Goal: Transaction & Acquisition: Purchase product/service

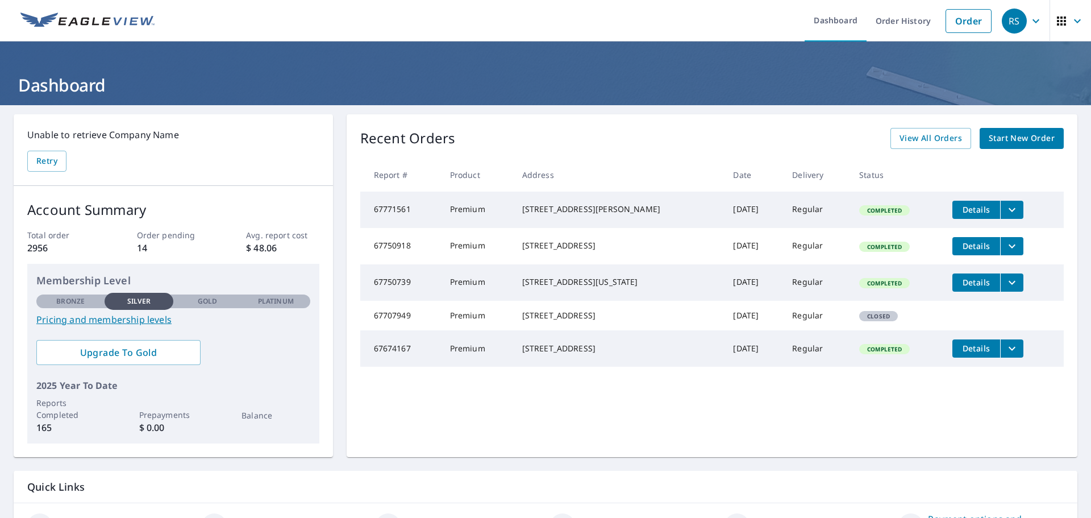
click at [1005, 207] on icon "filesDropdownBtn-67771561" at bounding box center [1012, 210] width 14 height 14
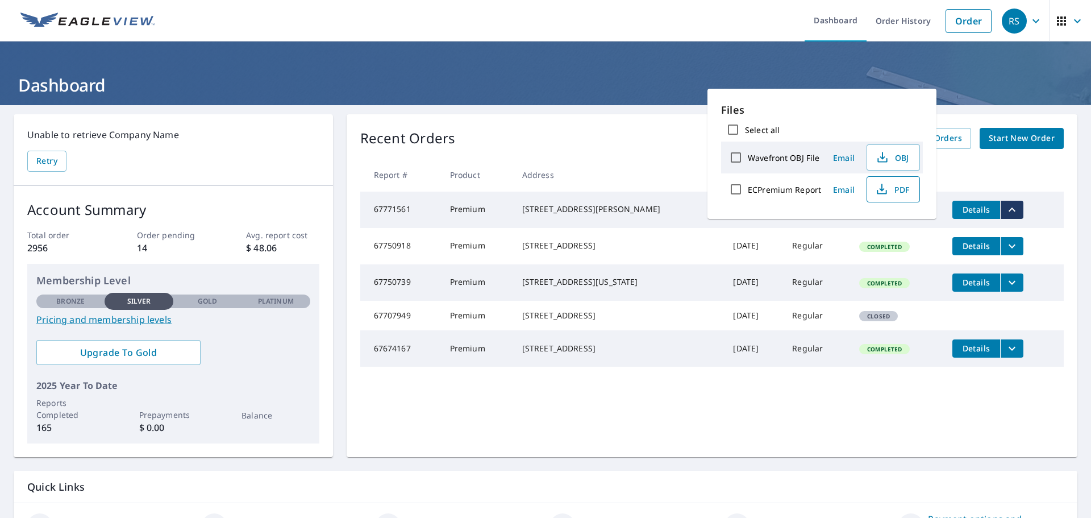
click at [903, 186] on span "PDF" at bounding box center [892, 189] width 36 height 14
click at [951, 15] on link "Order" at bounding box center [969, 21] width 46 height 24
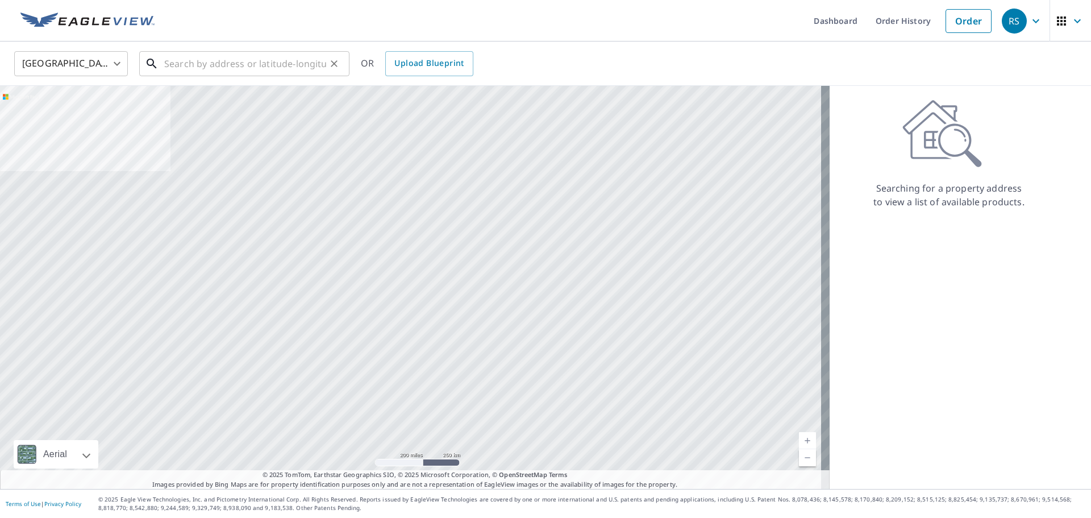
click at [278, 63] on input "text" at bounding box center [245, 64] width 162 height 32
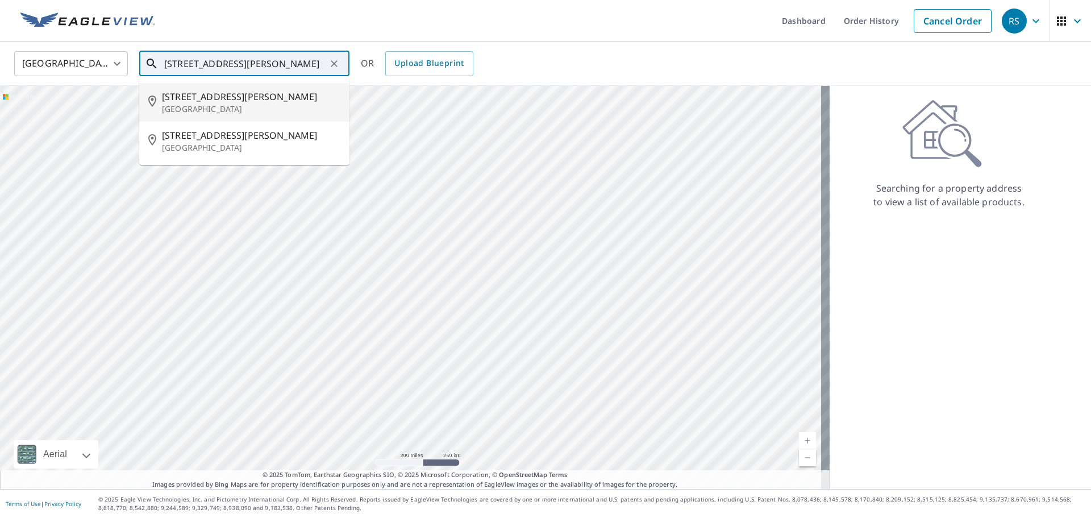
click at [229, 98] on span "[STREET_ADDRESS][PERSON_NAME]" at bounding box center [251, 97] width 178 height 14
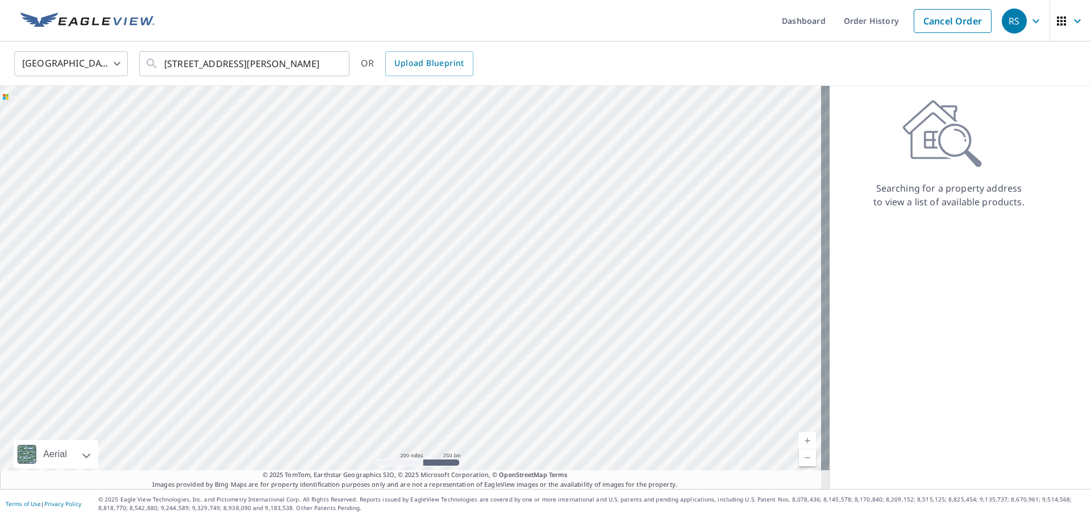
type input "[STREET_ADDRESS][PERSON_NAME]"
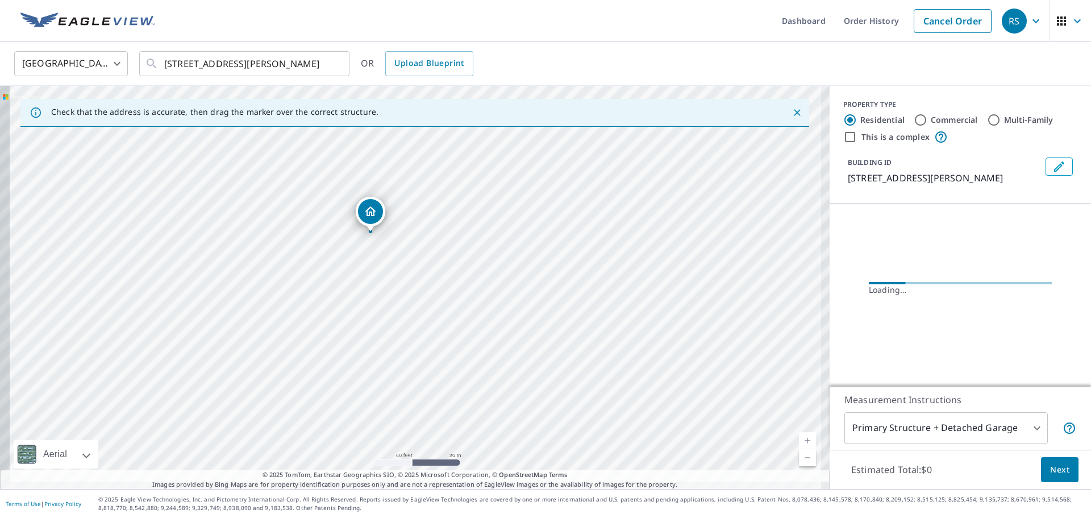
drag, startPoint x: 408, startPoint y: 289, endPoint x: 493, endPoint y: 229, distance: 104.1
click at [493, 229] on div "[STREET_ADDRESS][PERSON_NAME]" at bounding box center [415, 287] width 830 height 403
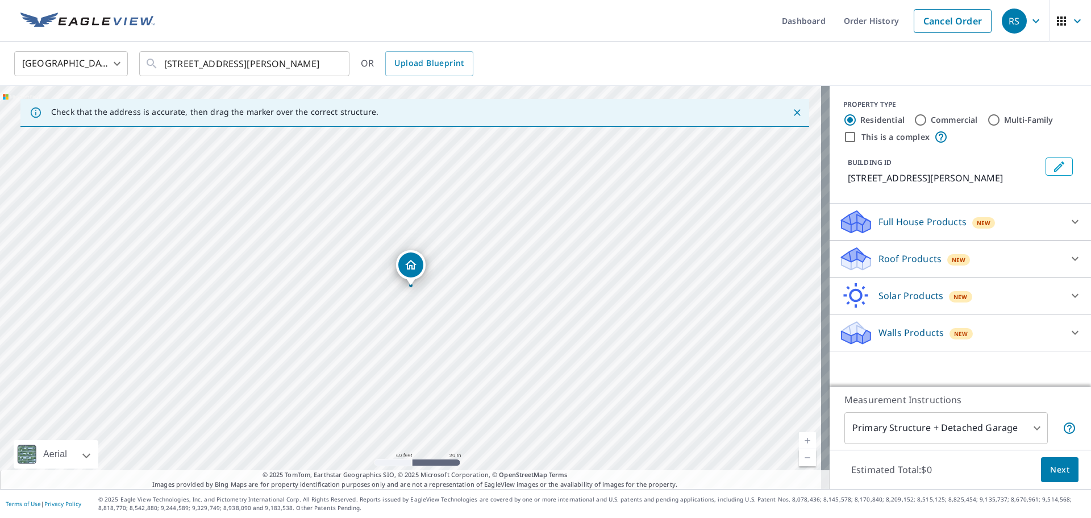
click at [921, 260] on p "Roof Products" at bounding box center [910, 259] width 63 height 14
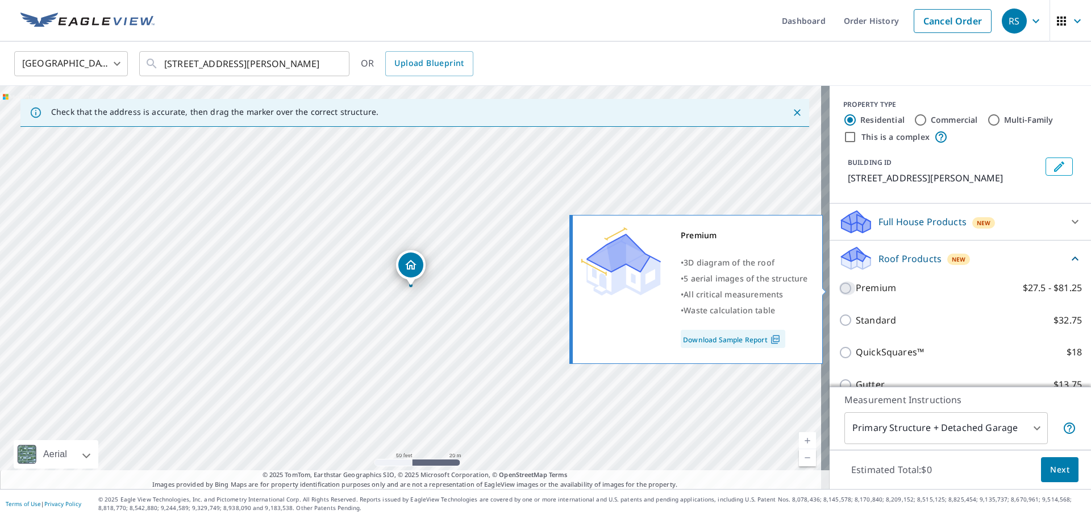
click at [839, 288] on input "Premium $27.5 - $81.25" at bounding box center [847, 288] width 17 height 14
checkbox input "true"
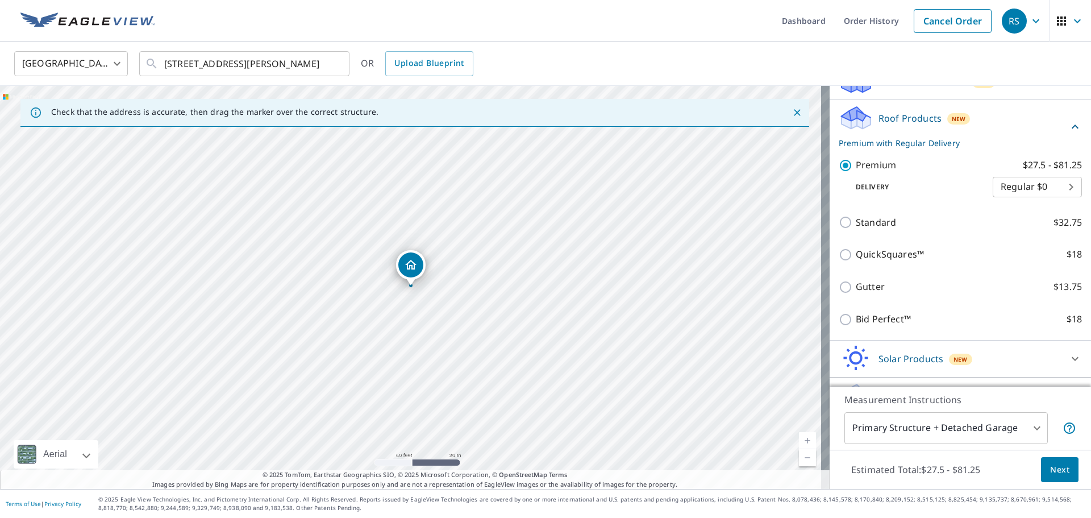
scroll to position [168, 0]
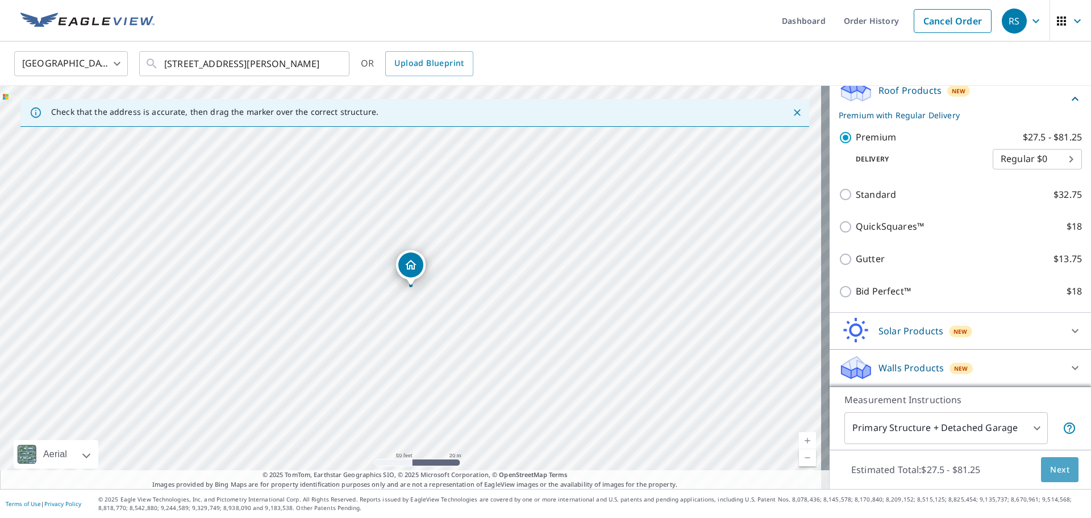
click at [1050, 470] on span "Next" at bounding box center [1059, 470] width 19 height 14
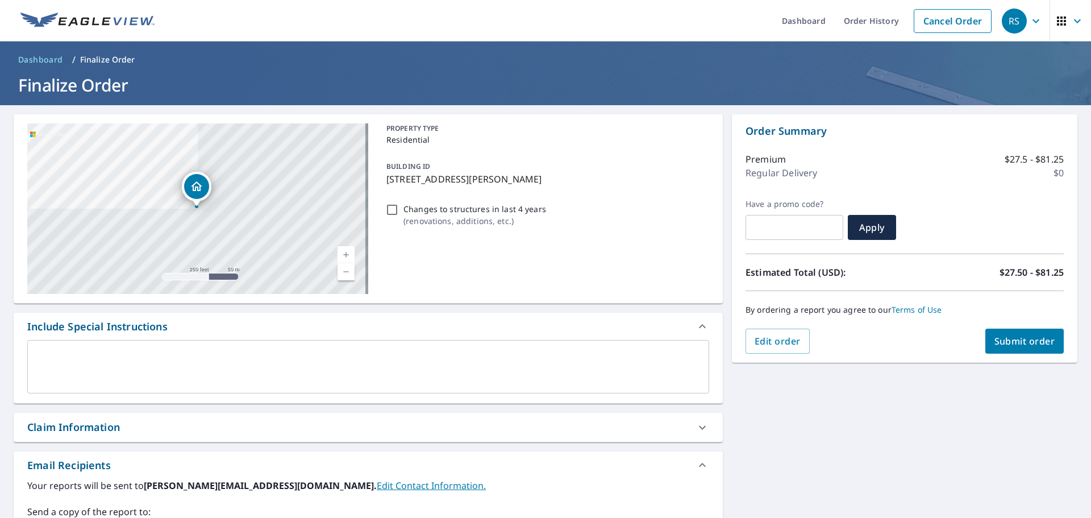
click at [1006, 334] on button "Submit order" at bounding box center [1025, 341] width 79 height 25
